Goal: Check status: Check status

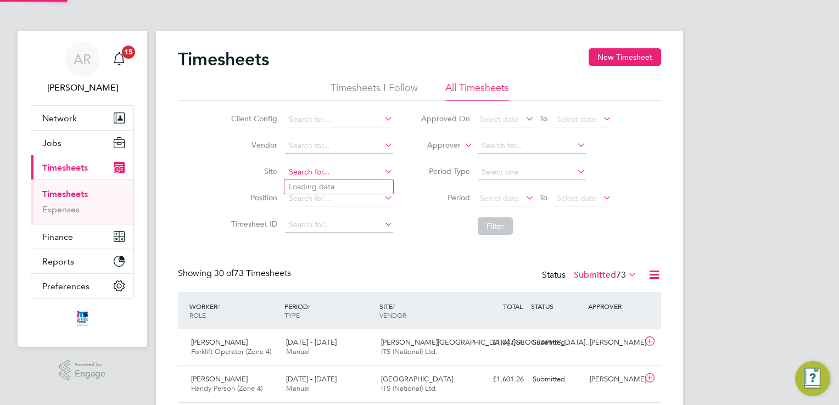
click at [311, 175] on input at bounding box center [339, 172] width 108 height 15
click at [310, 191] on li "L aun ceston" at bounding box center [338, 187] width 109 height 15
type input "Launceston"
click at [501, 224] on button "Filter" at bounding box center [495, 226] width 35 height 18
